Goal: Information Seeking & Learning: Learn about a topic

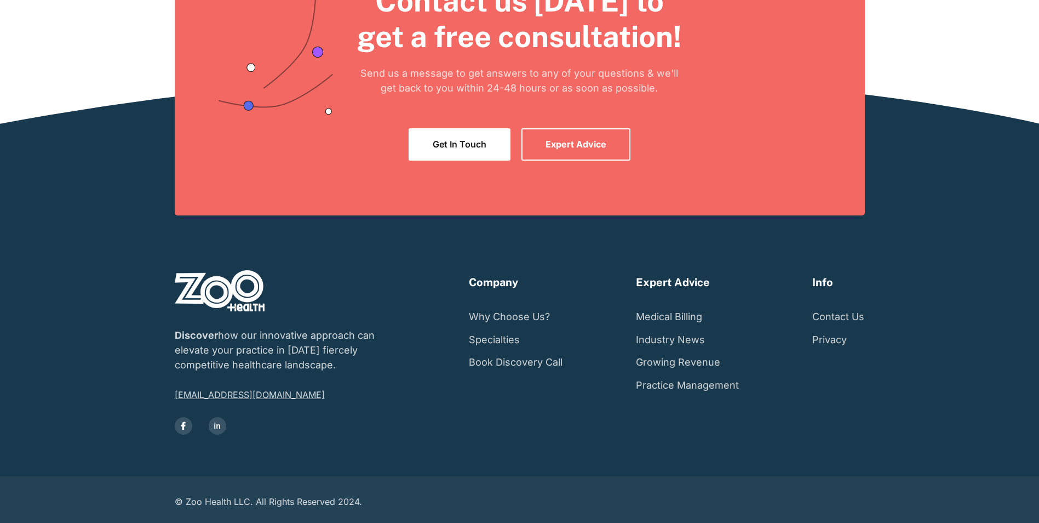
scroll to position [2066, 0]
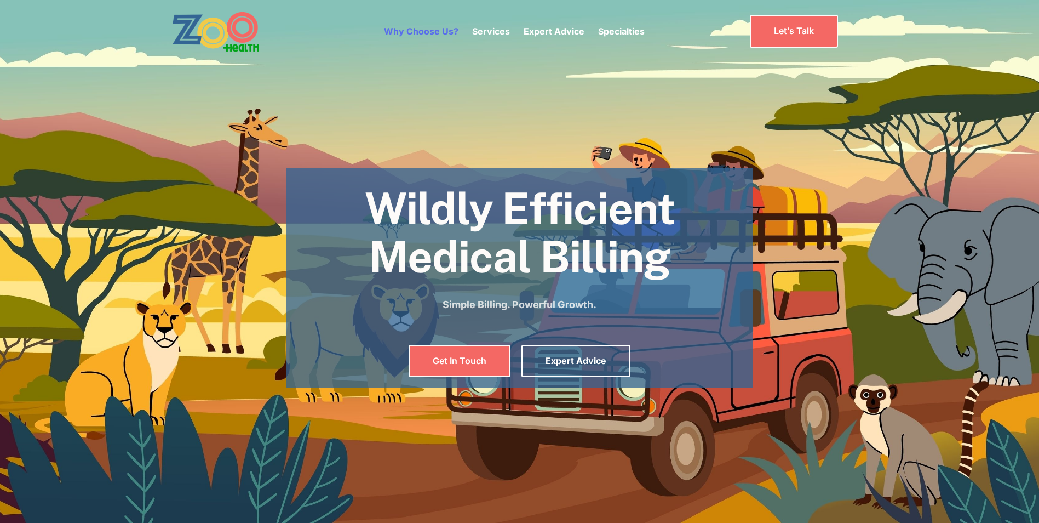
click at [420, 33] on link "Why Choose Us?" at bounding box center [421, 31] width 75 height 11
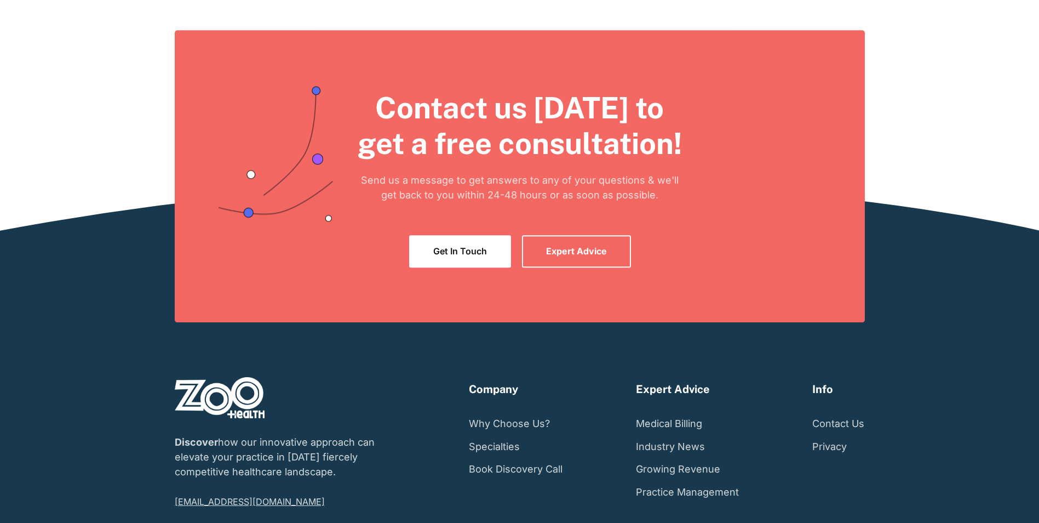
scroll to position [2066, 0]
